Goal: Task Accomplishment & Management: Use online tool/utility

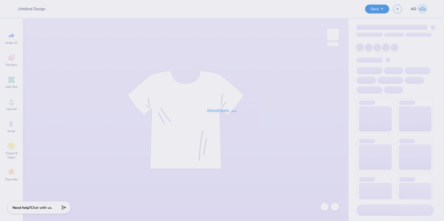
type input "Wellness Society Sweatshirt"
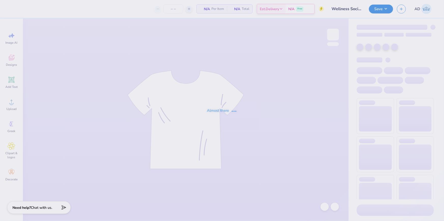
type input "50"
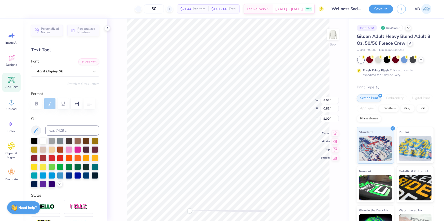
scroll to position [4, 1]
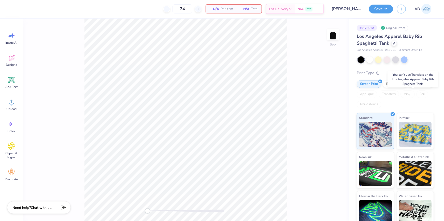
click at [399, 94] on div "Transfers" at bounding box center [388, 95] width 20 height 8
